Goal: Find specific page/section

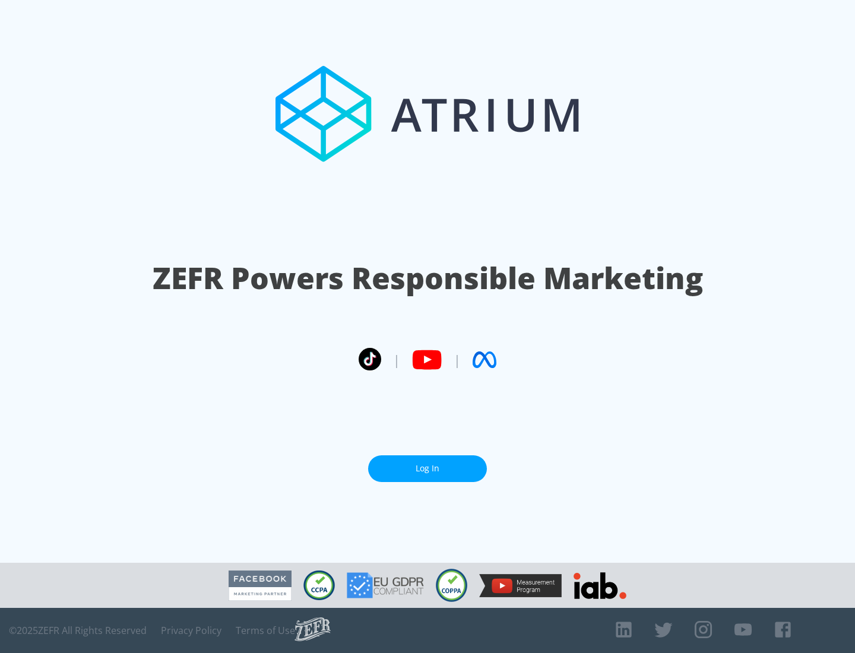
click at [428, 469] on link "Log In" at bounding box center [427, 469] width 119 height 27
